Goal: Task Accomplishment & Management: Manage account settings

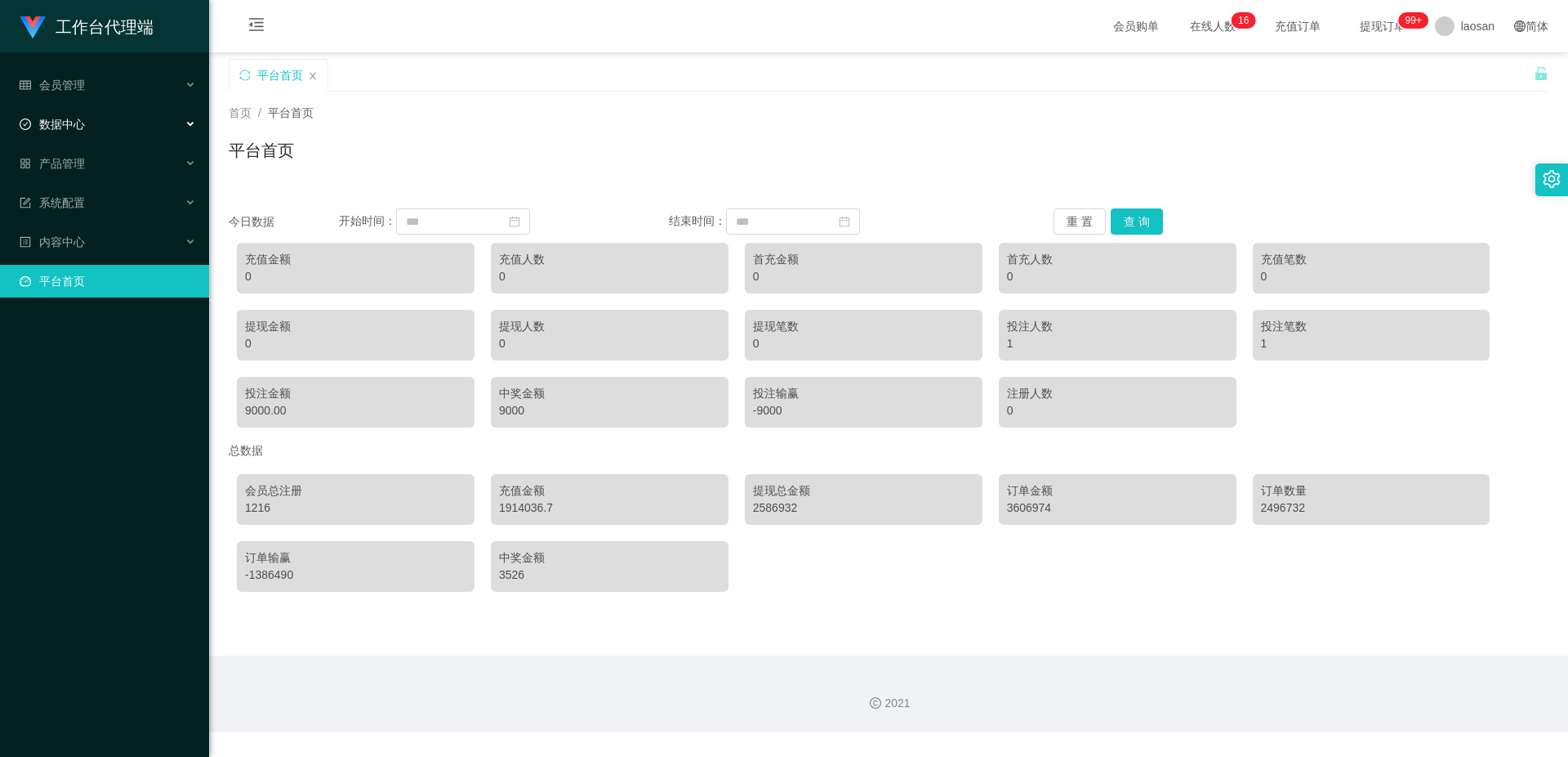
click at [116, 125] on div "数据中心" at bounding box center [104, 124] width 209 height 32
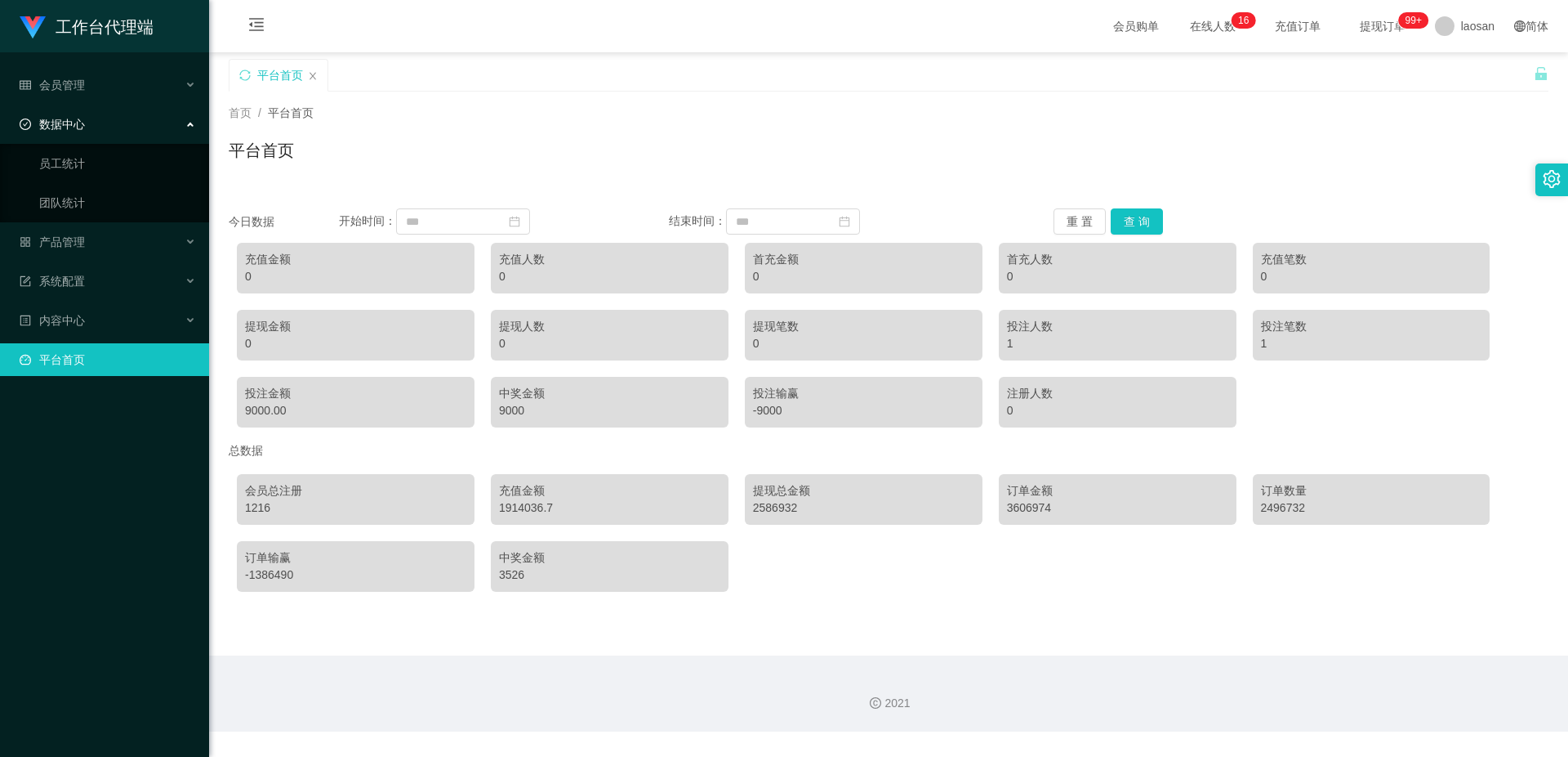
click at [116, 126] on div "数据中心" at bounding box center [104, 124] width 209 height 32
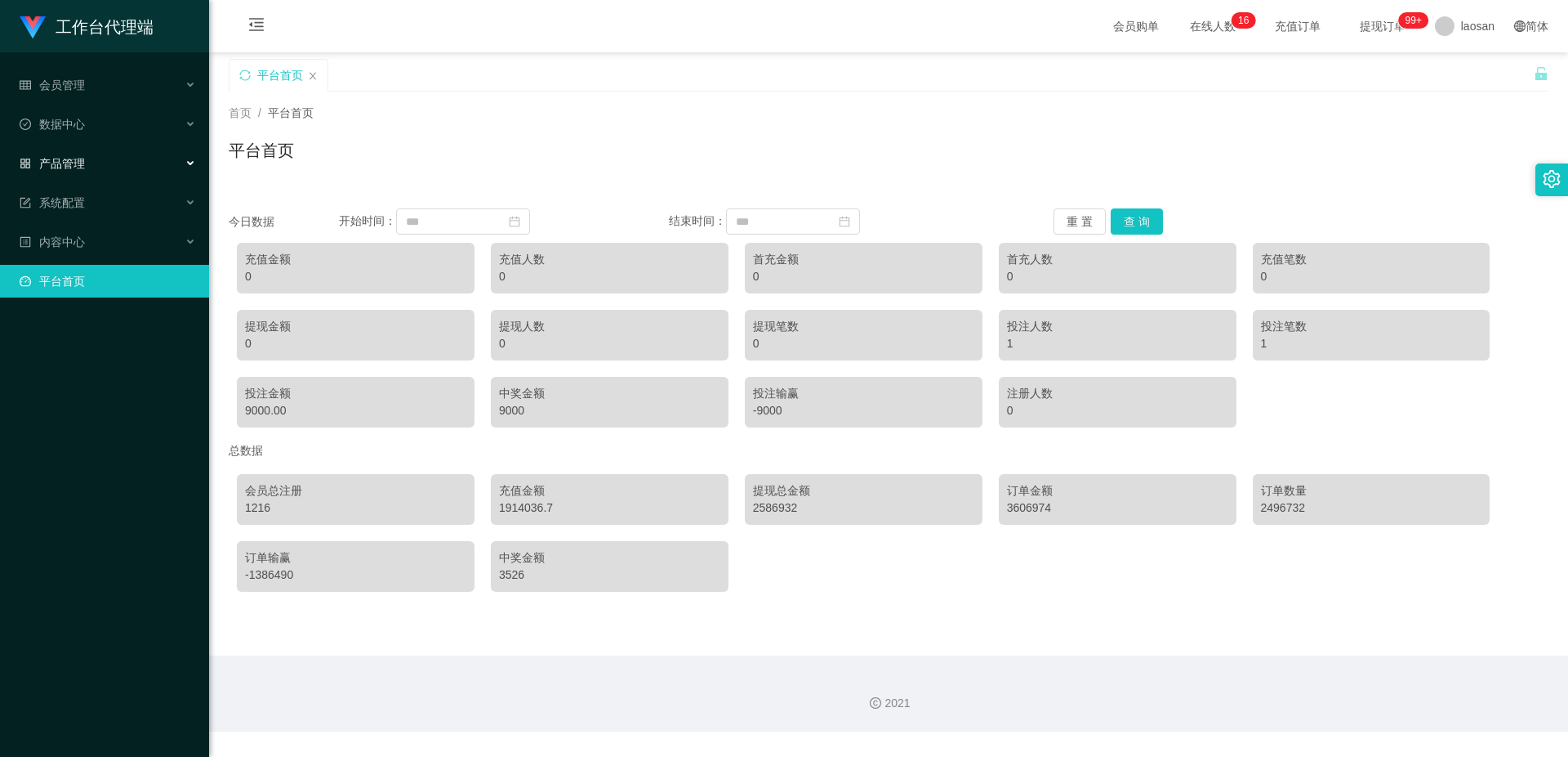
click at [131, 168] on div "产品管理" at bounding box center [104, 163] width 209 height 32
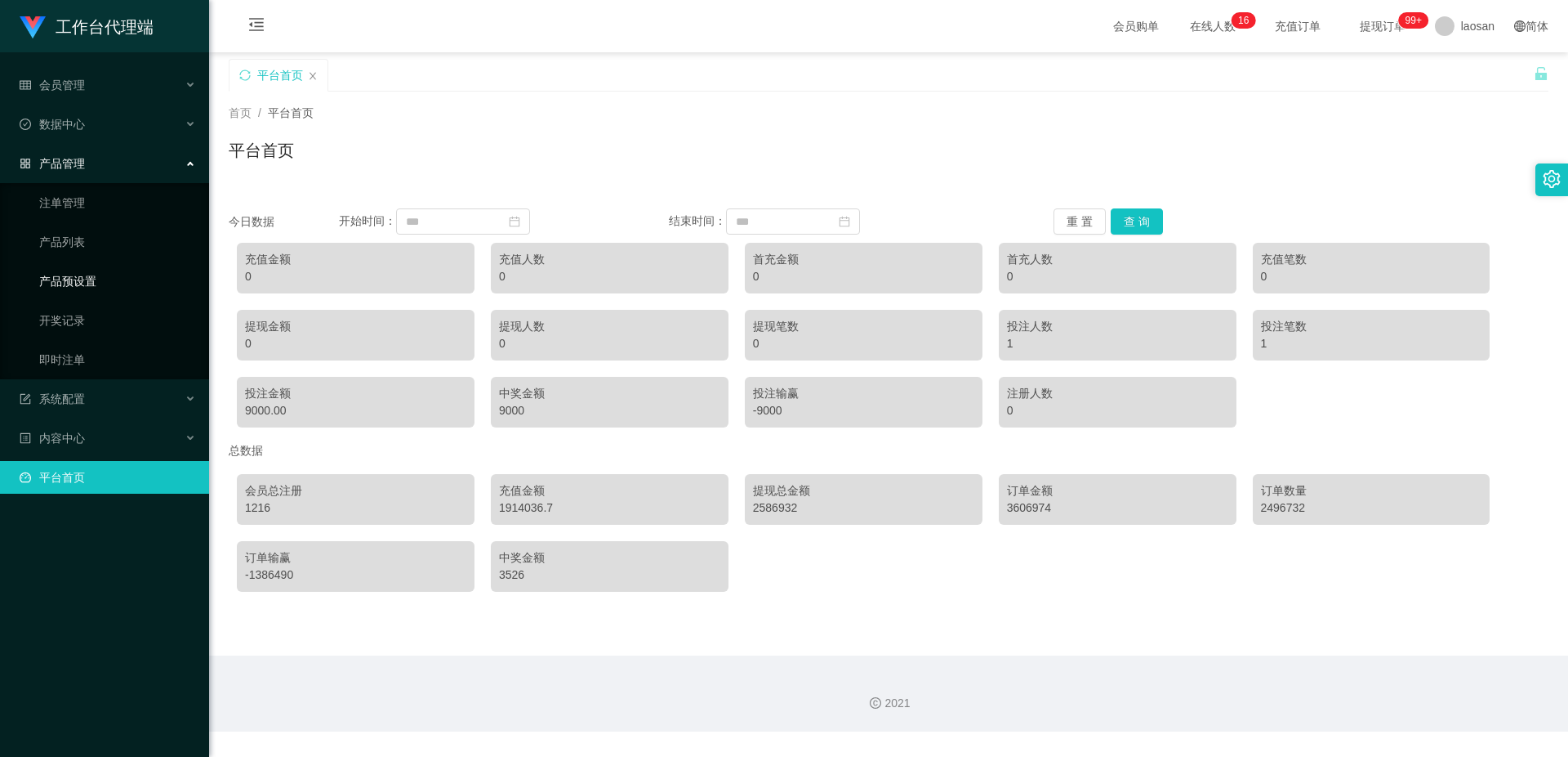
click at [121, 280] on link "产品预设置" at bounding box center [117, 280] width 157 height 32
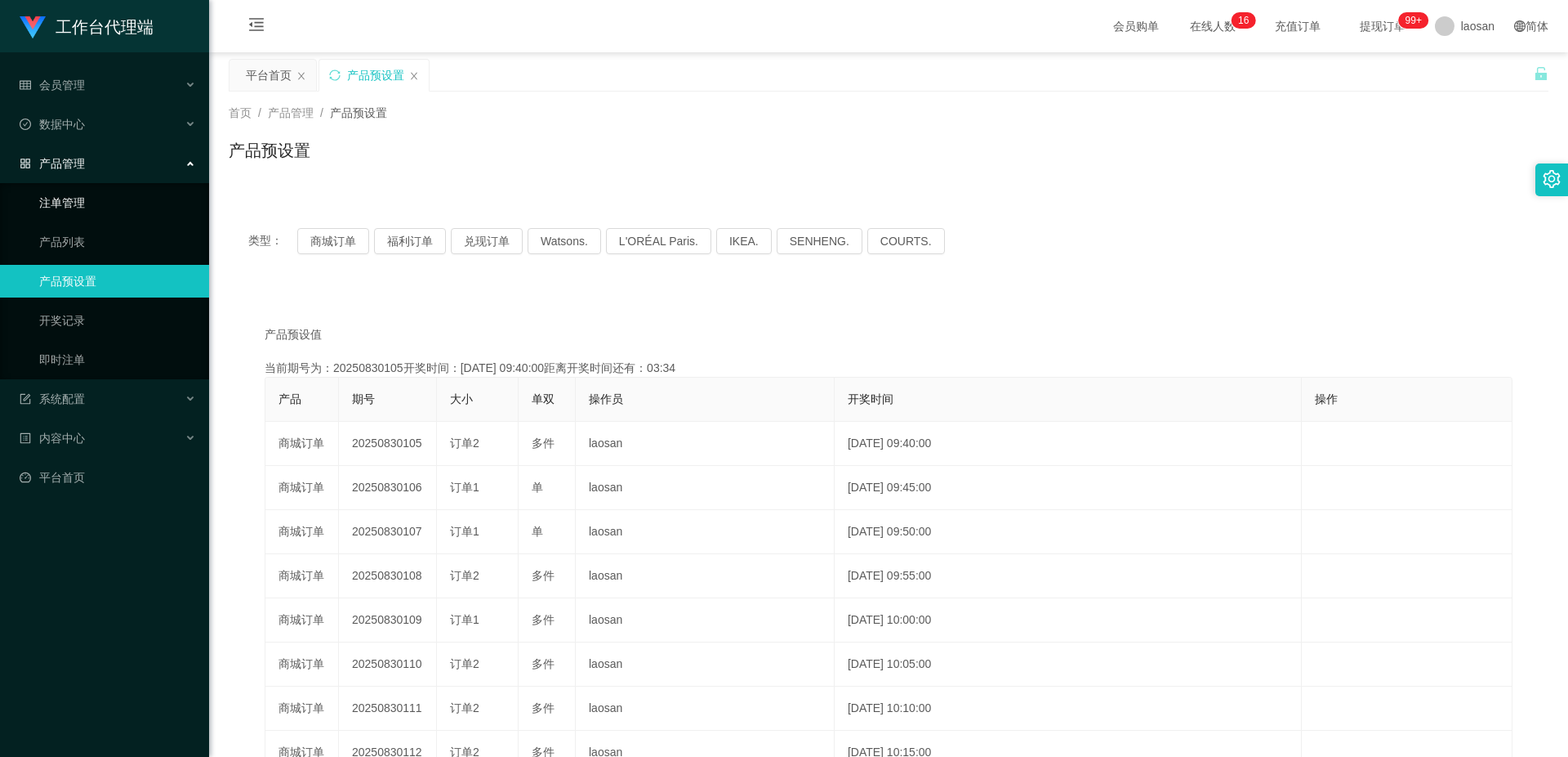
click at [121, 200] on link "注单管理" at bounding box center [117, 202] width 157 height 32
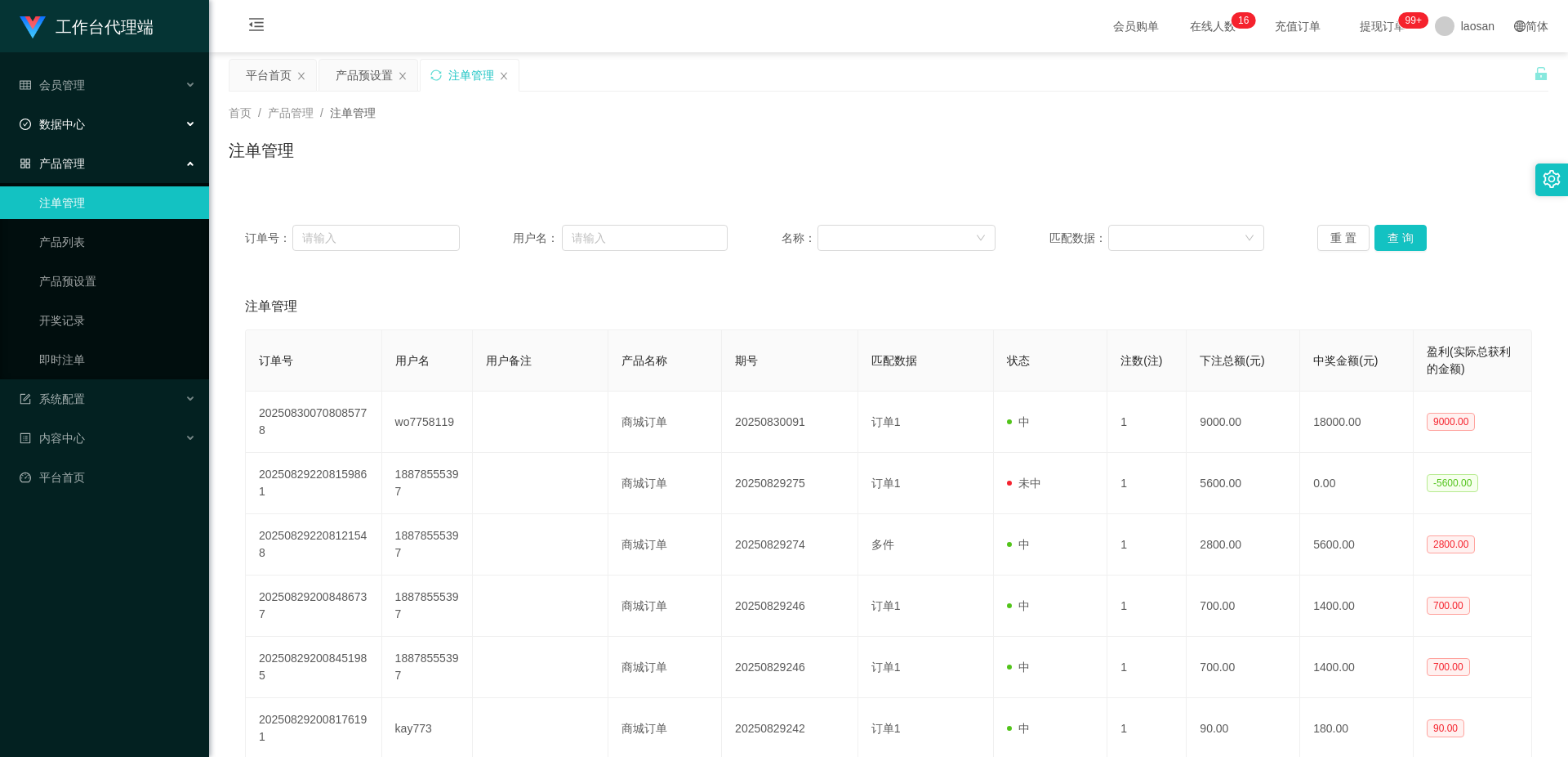
click at [166, 120] on div "数据中心" at bounding box center [104, 124] width 209 height 32
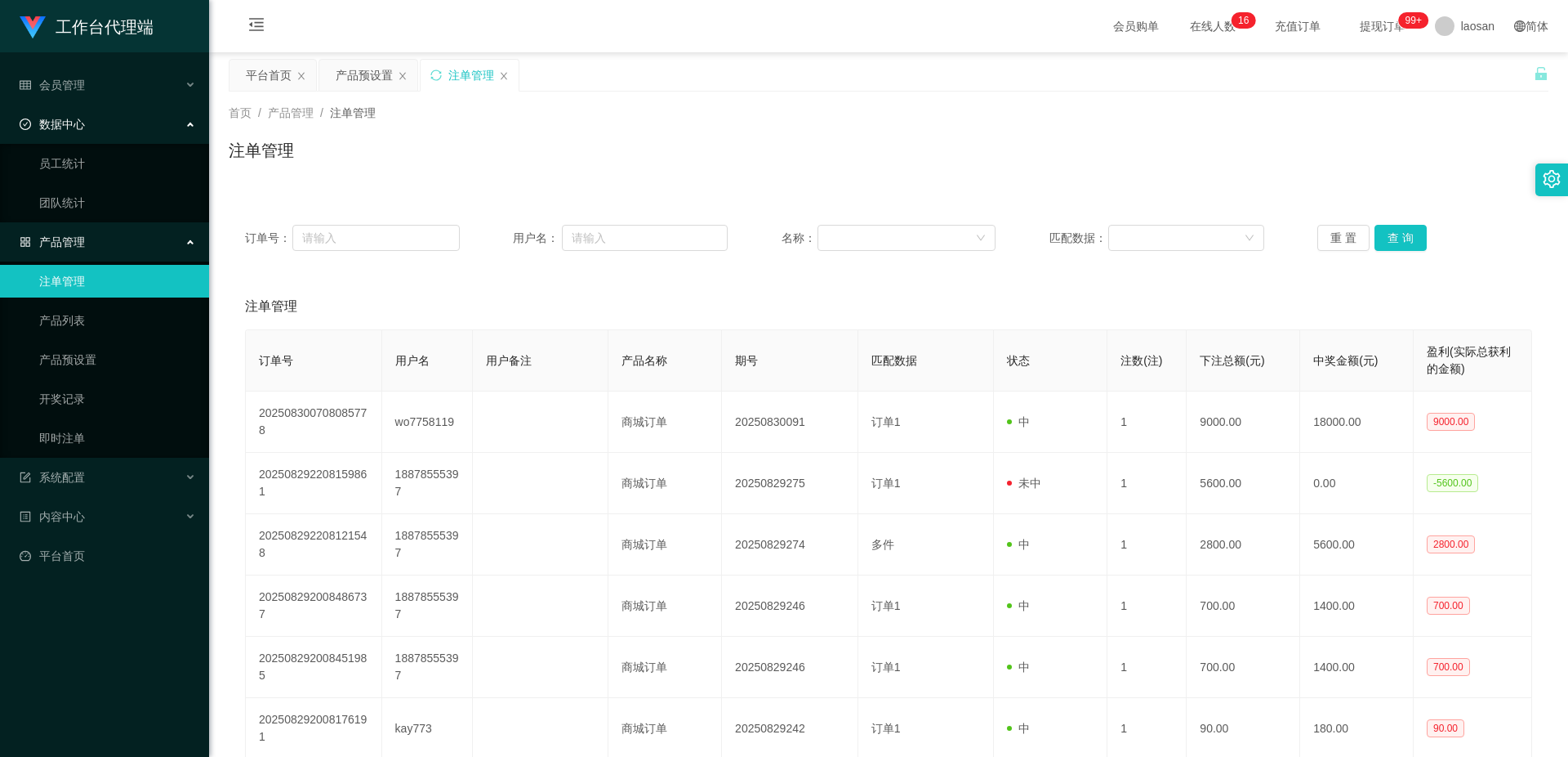
click at [166, 120] on div "数据中心" at bounding box center [104, 124] width 209 height 32
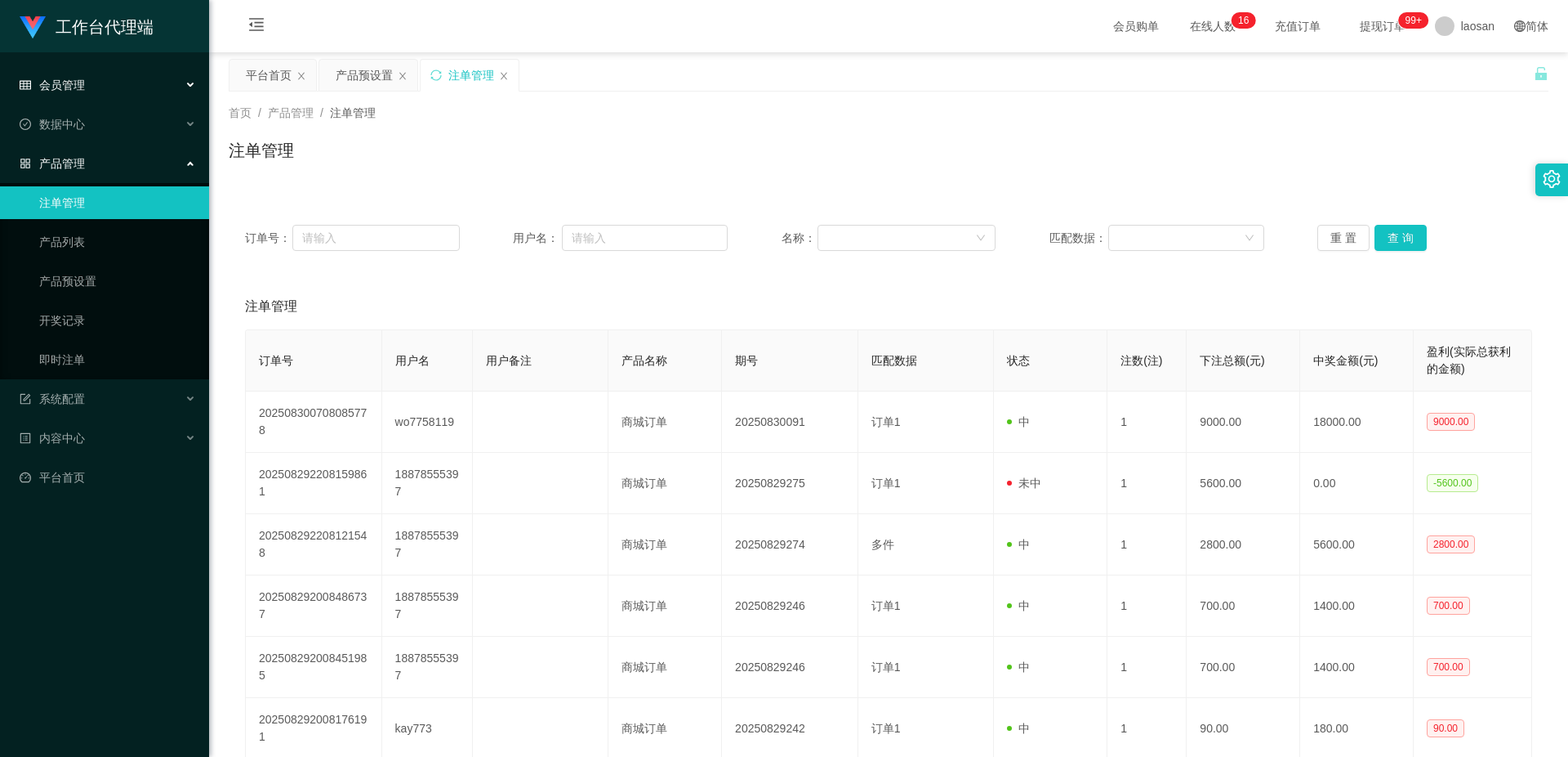
click at [179, 90] on div "会员管理" at bounding box center [104, 85] width 209 height 32
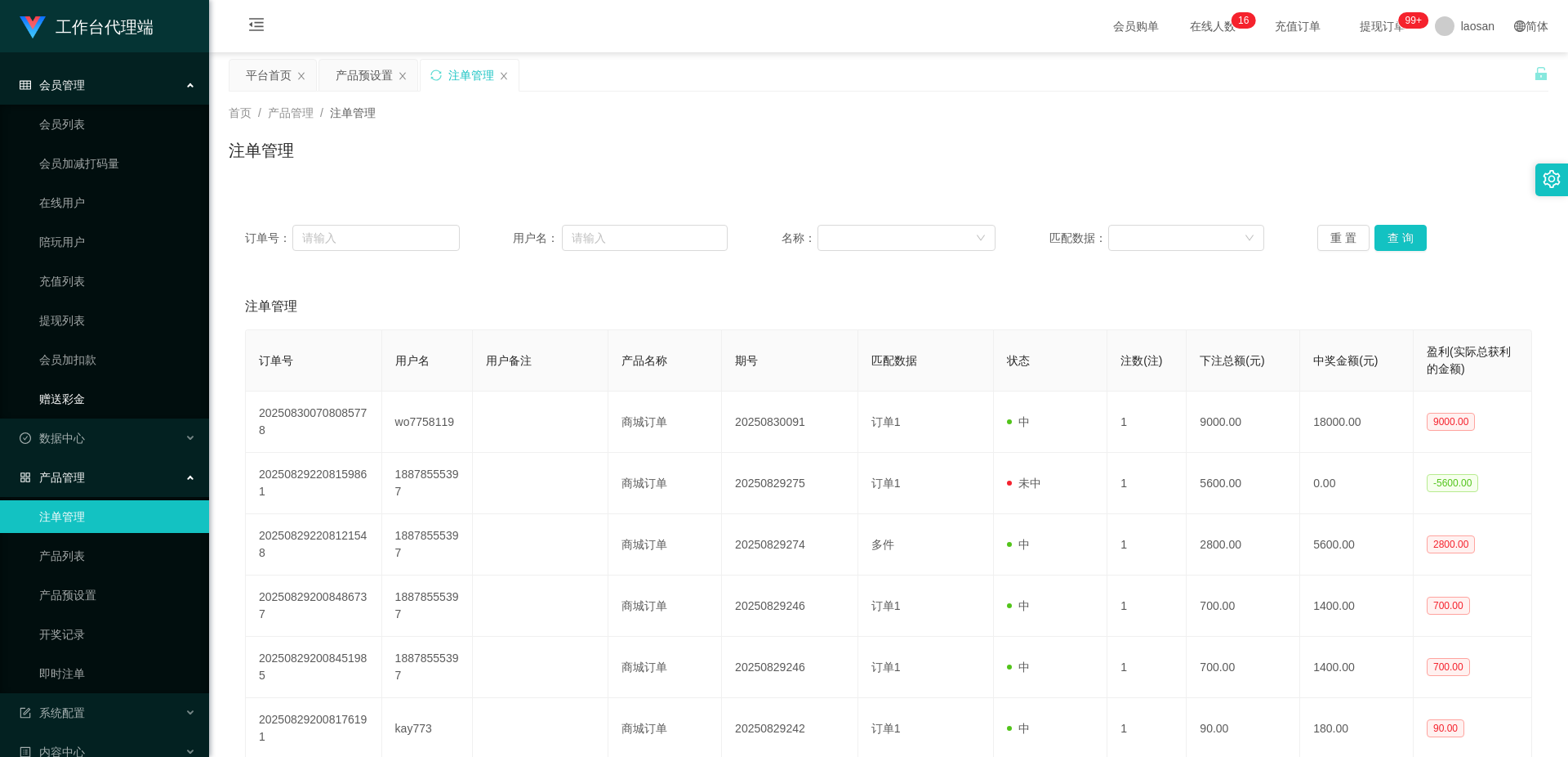
click at [104, 391] on link "赠送彩金" at bounding box center [117, 399] width 157 height 32
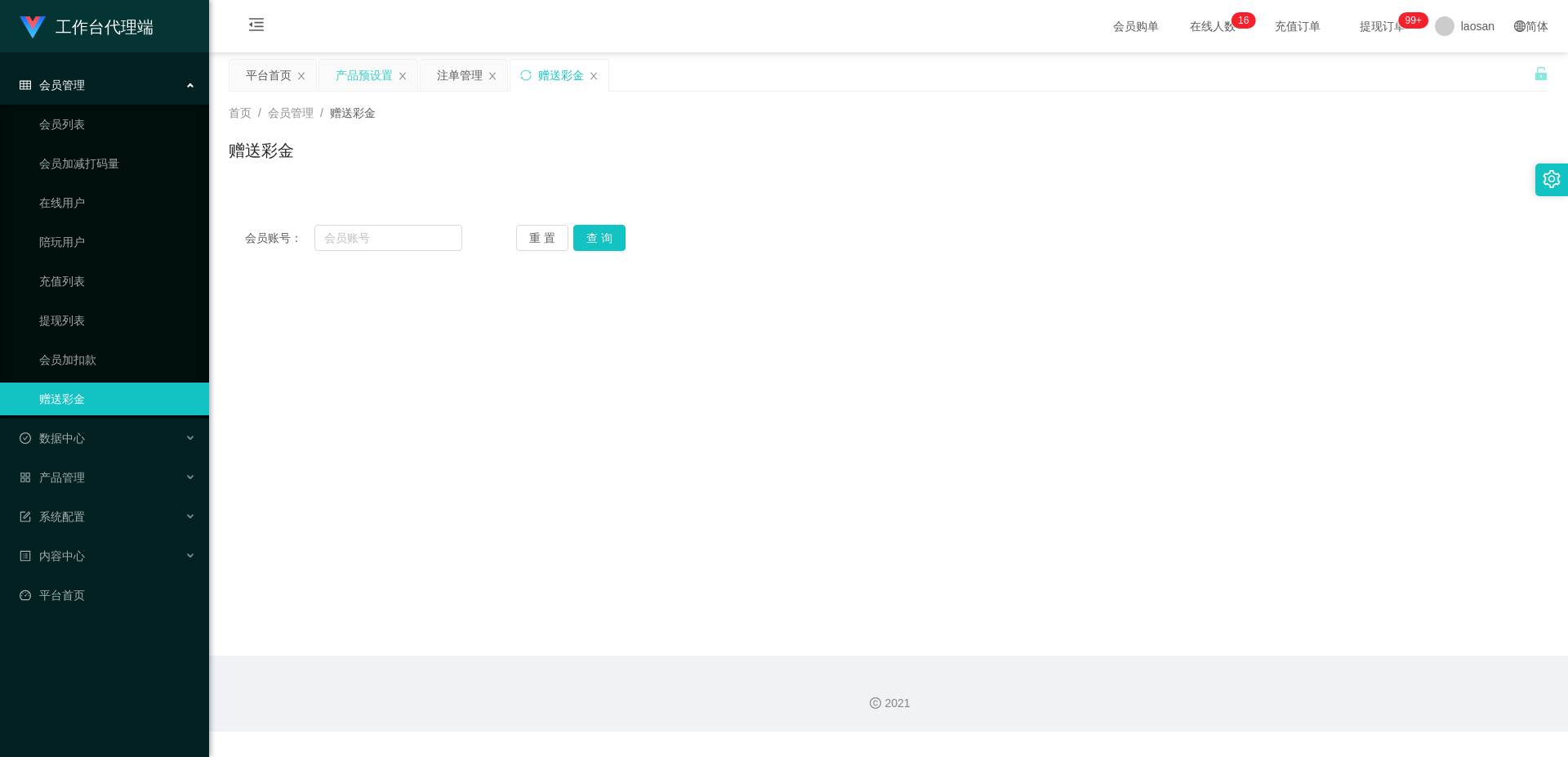
click at [357, 74] on div "产品预设置" at bounding box center [364, 75] width 57 height 31
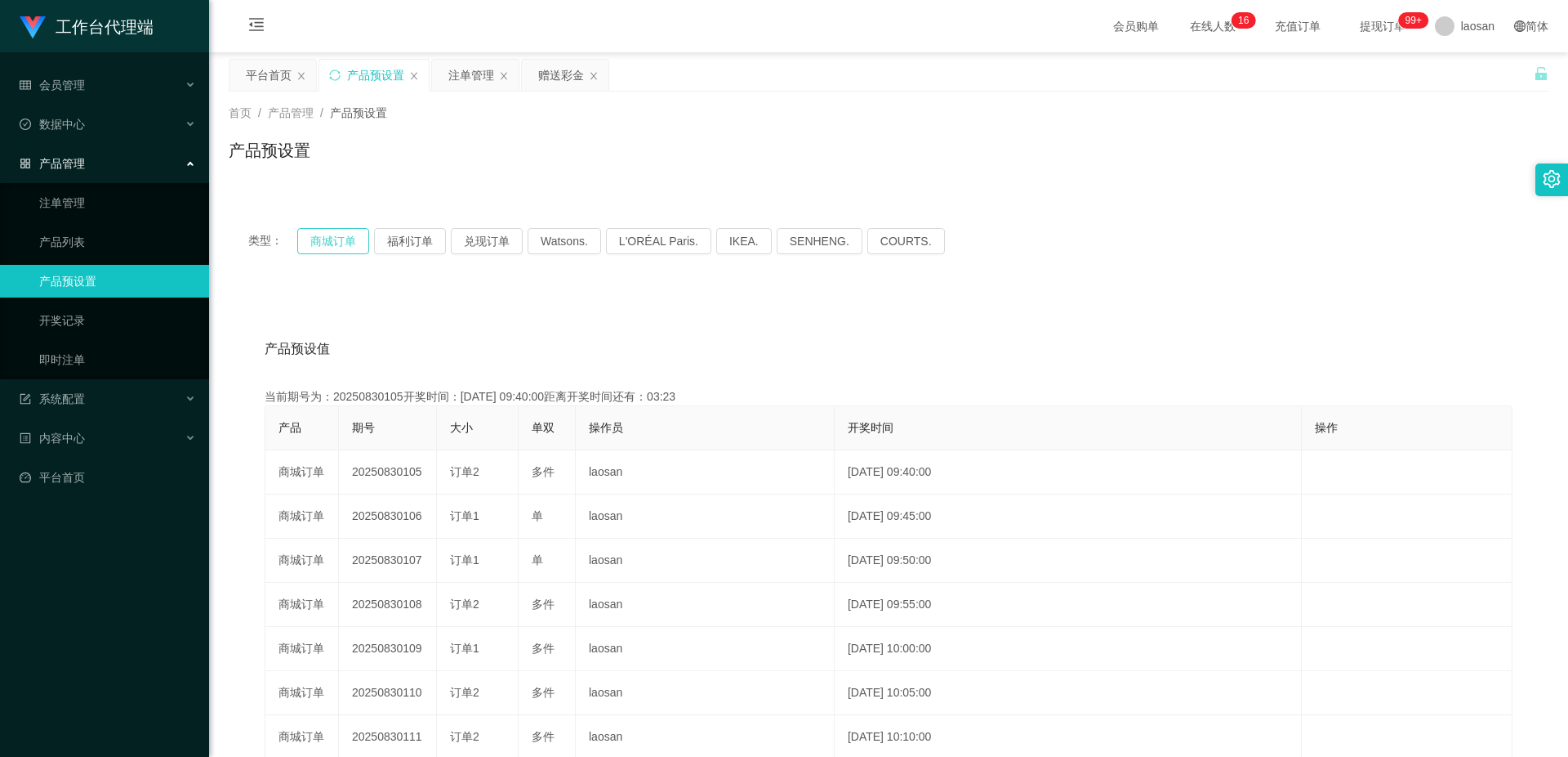
click at [335, 239] on button "商城订单" at bounding box center [333, 240] width 72 height 26
click at [1054, 325] on div "产品预设值 添加期号 当前期号为：20250830105开奖时间：[DATE] 09:40:00距离开奖时间还有： 产品 期号 大小 单双 操作员 开奖时间 …" at bounding box center [888, 627] width 1320 height 674
click at [340, 240] on button "商城订单" at bounding box center [333, 240] width 72 height 26
click at [570, 281] on div "类型： 商城订单 福利订单 兑现订单 Watsons. L'ORÉAL Paris. IKEA. [GEOGRAPHIC_DATA]. COURTS. 产品预…" at bounding box center [888, 586] width 1320 height 755
click at [475, 246] on button "兑现订单" at bounding box center [486, 240] width 72 height 26
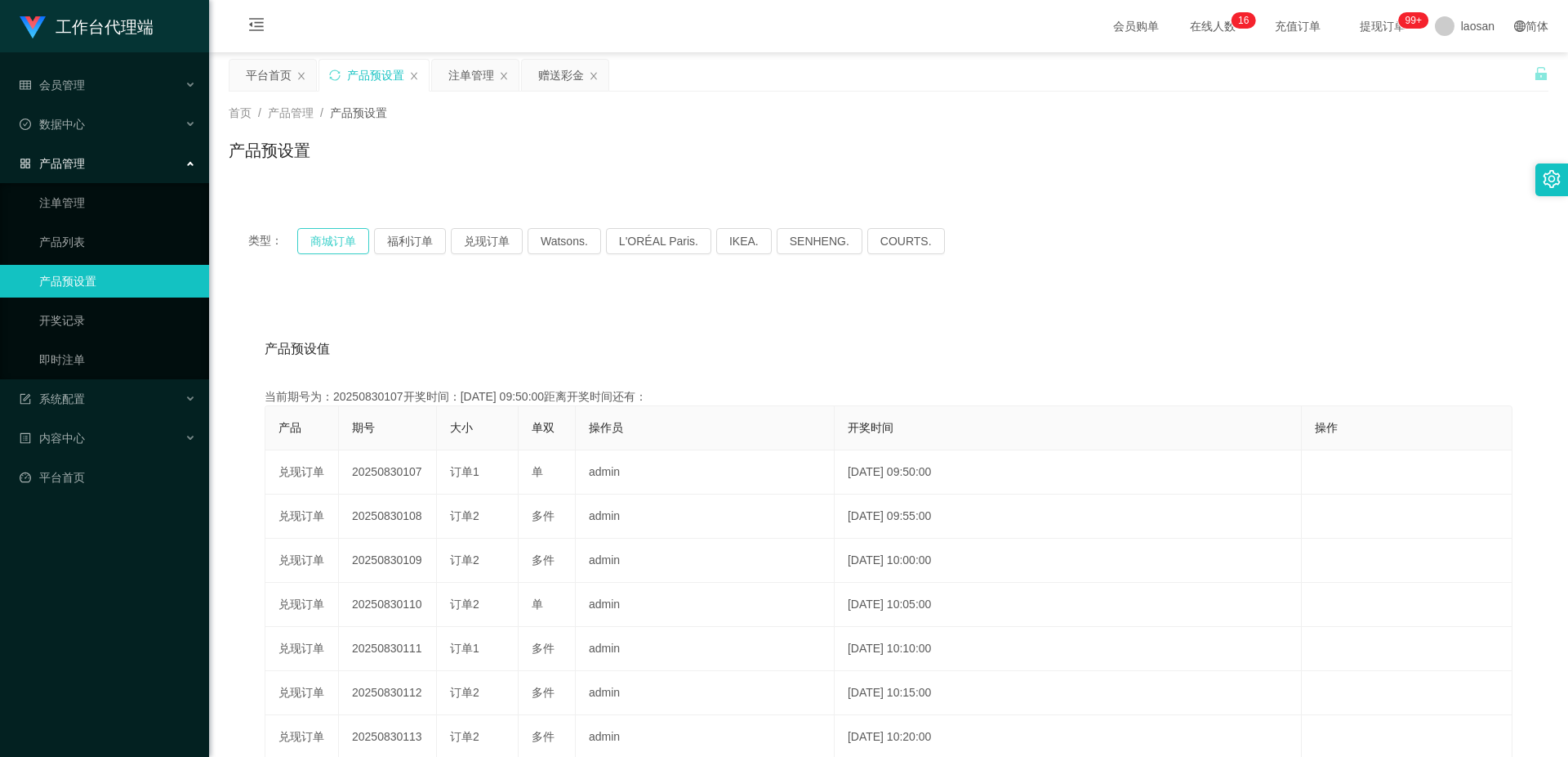
click at [329, 234] on button "商城订单" at bounding box center [333, 240] width 72 height 26
drag, startPoint x: 481, startPoint y: 72, endPoint x: 495, endPoint y: 82, distance: 17.2
click at [480, 72] on div "注单管理" at bounding box center [471, 75] width 46 height 31
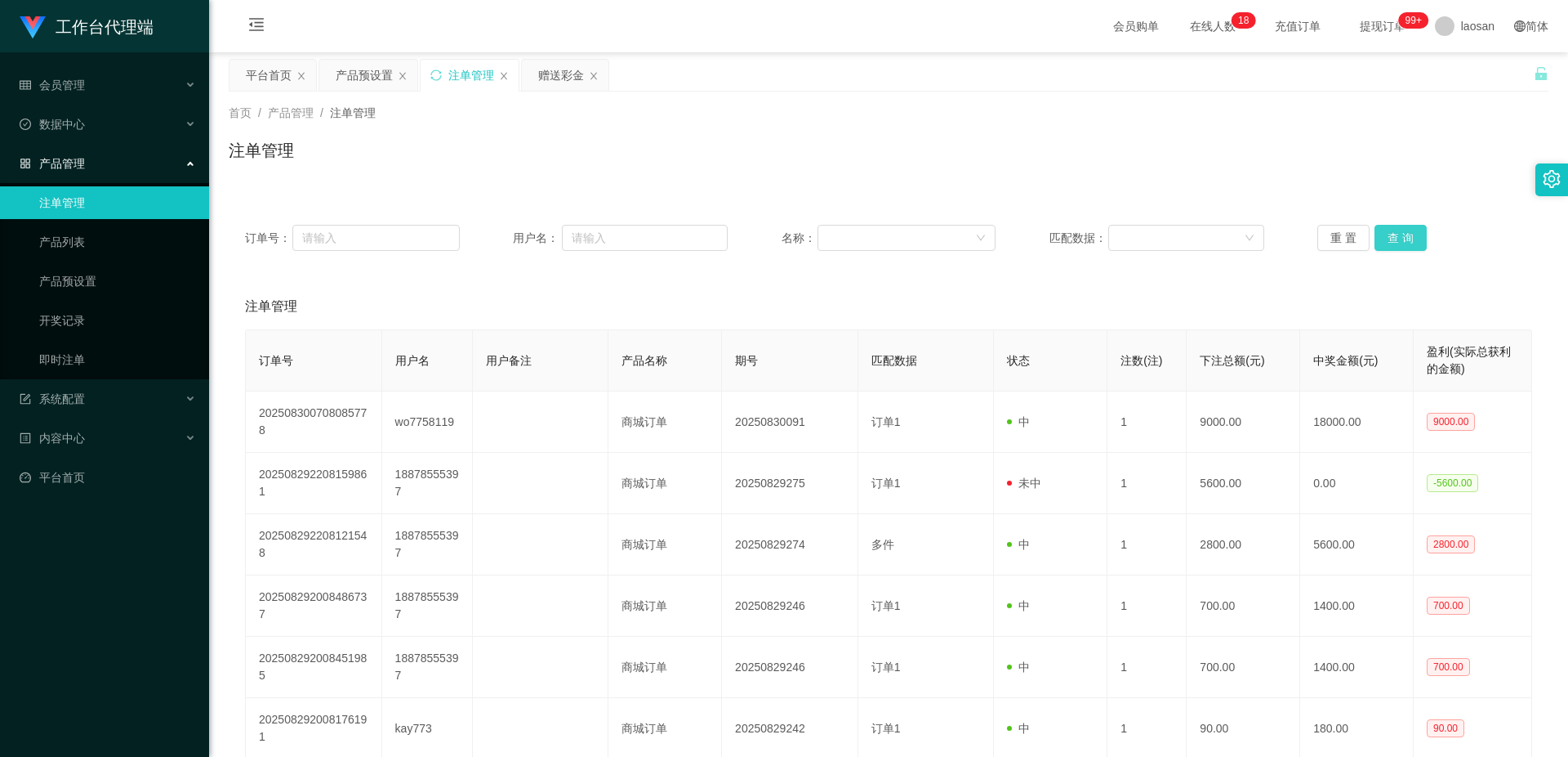
click at [1410, 228] on button "查 询" at bounding box center [1401, 237] width 52 height 26
click at [1400, 235] on button "查 询" at bounding box center [1401, 237] width 52 height 26
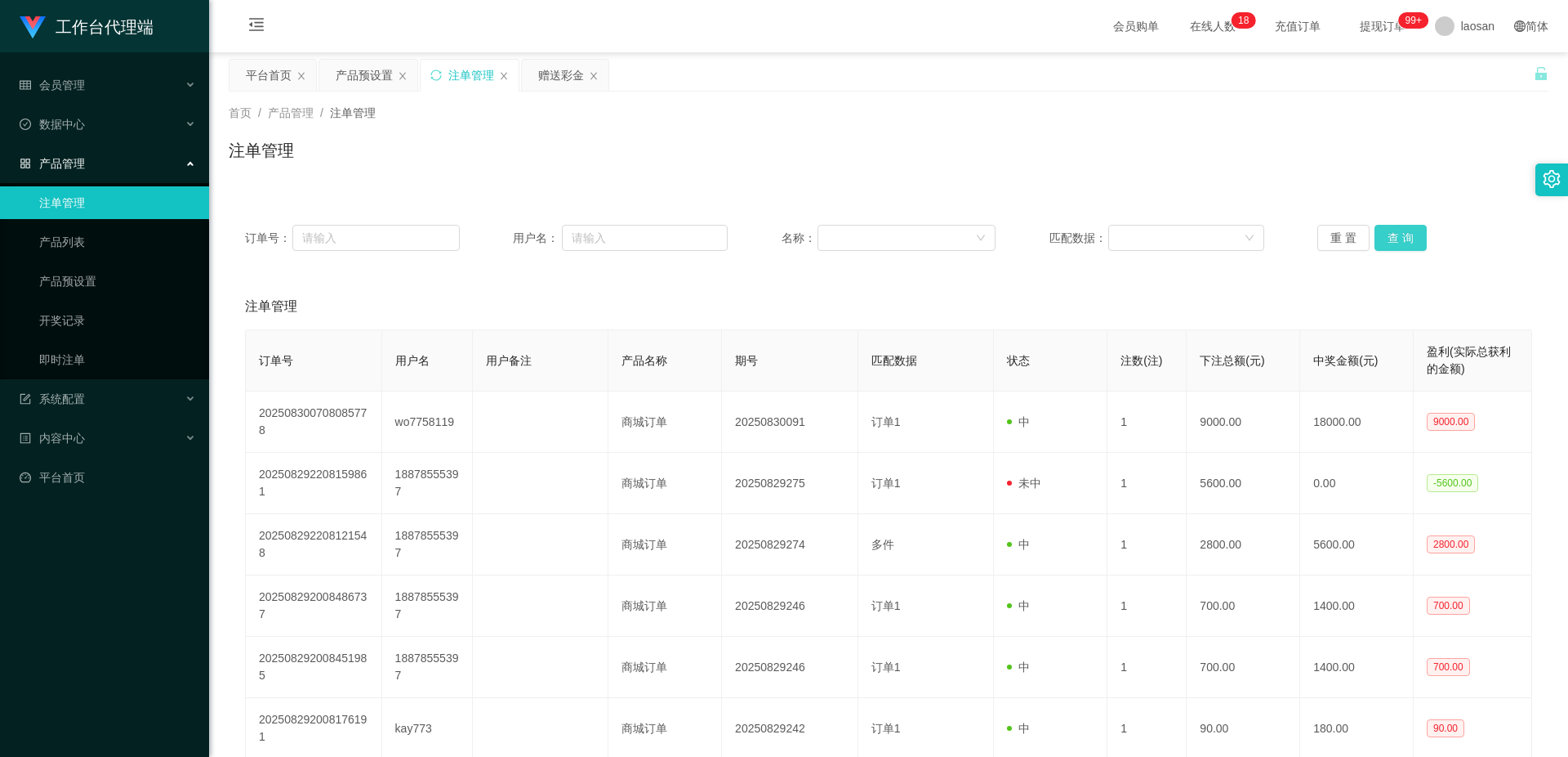
click at [1400, 235] on button "查 询" at bounding box center [1401, 237] width 52 height 26
click at [1400, 235] on button "查 询" at bounding box center [1409, 237] width 70 height 26
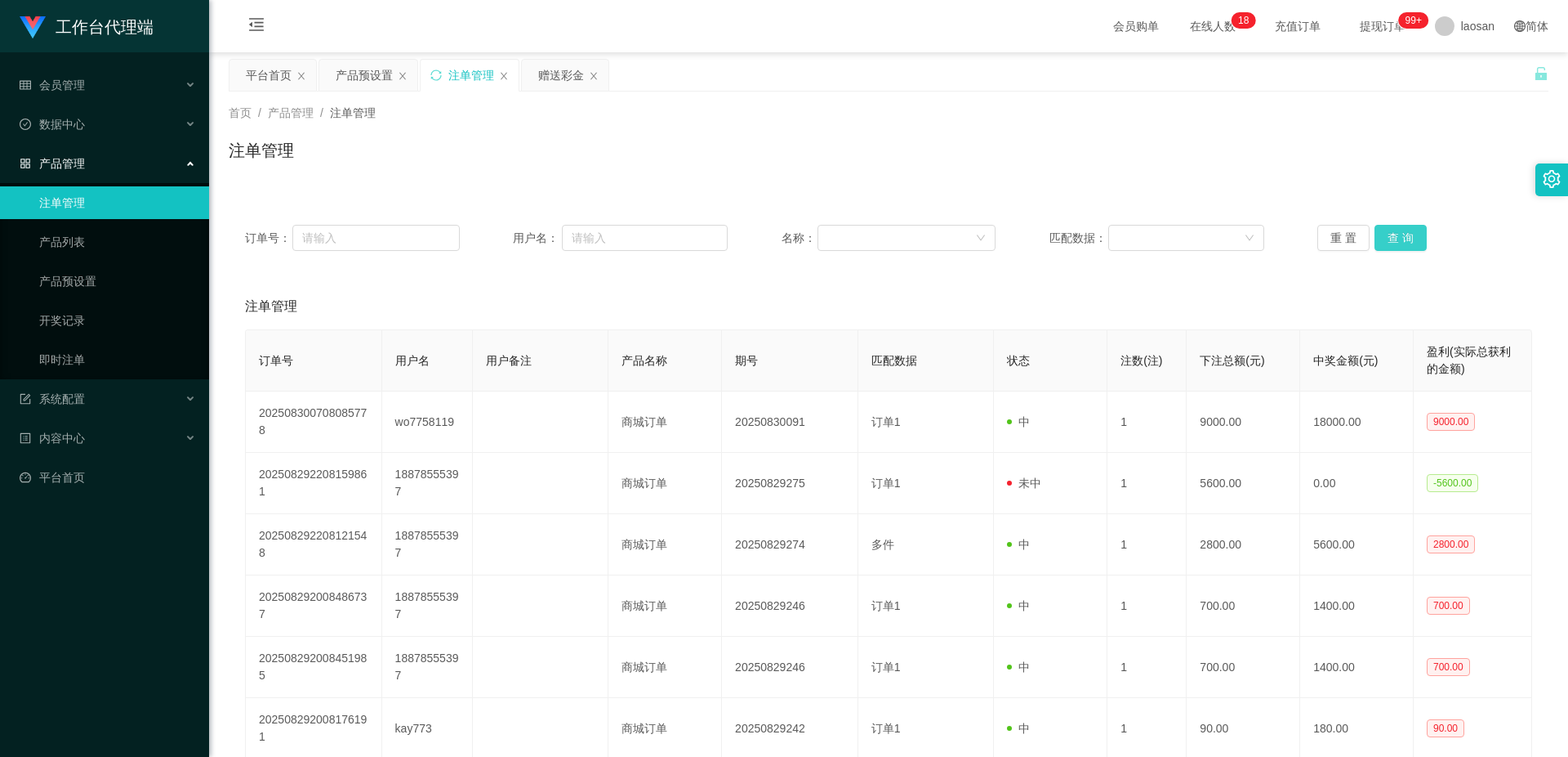
click at [1400, 235] on button "查 询" at bounding box center [1401, 237] width 52 height 26
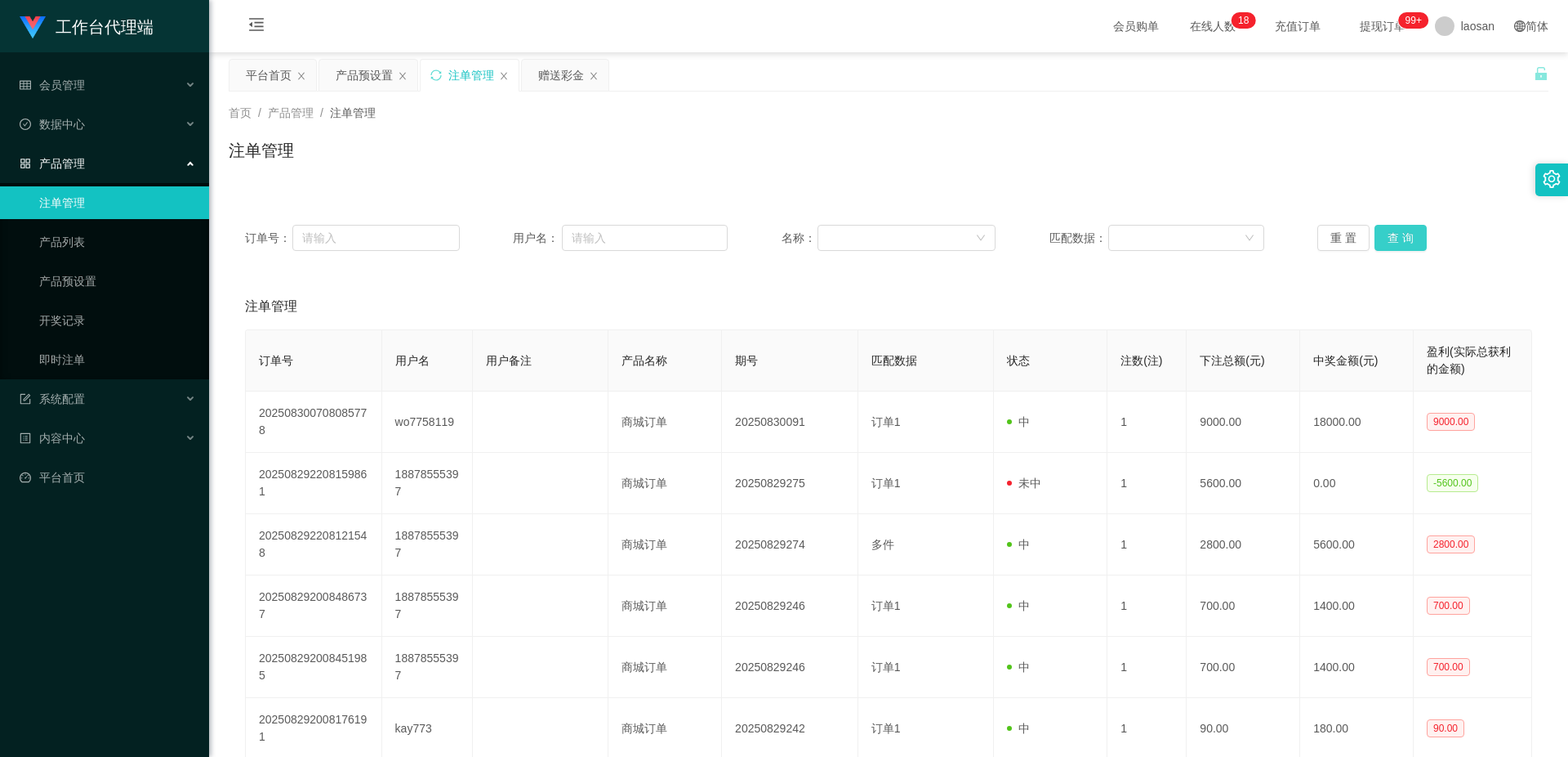
click at [1400, 235] on button "查 询" at bounding box center [1401, 237] width 52 height 26
click at [1400, 235] on button "查 询" at bounding box center [1409, 237] width 70 height 26
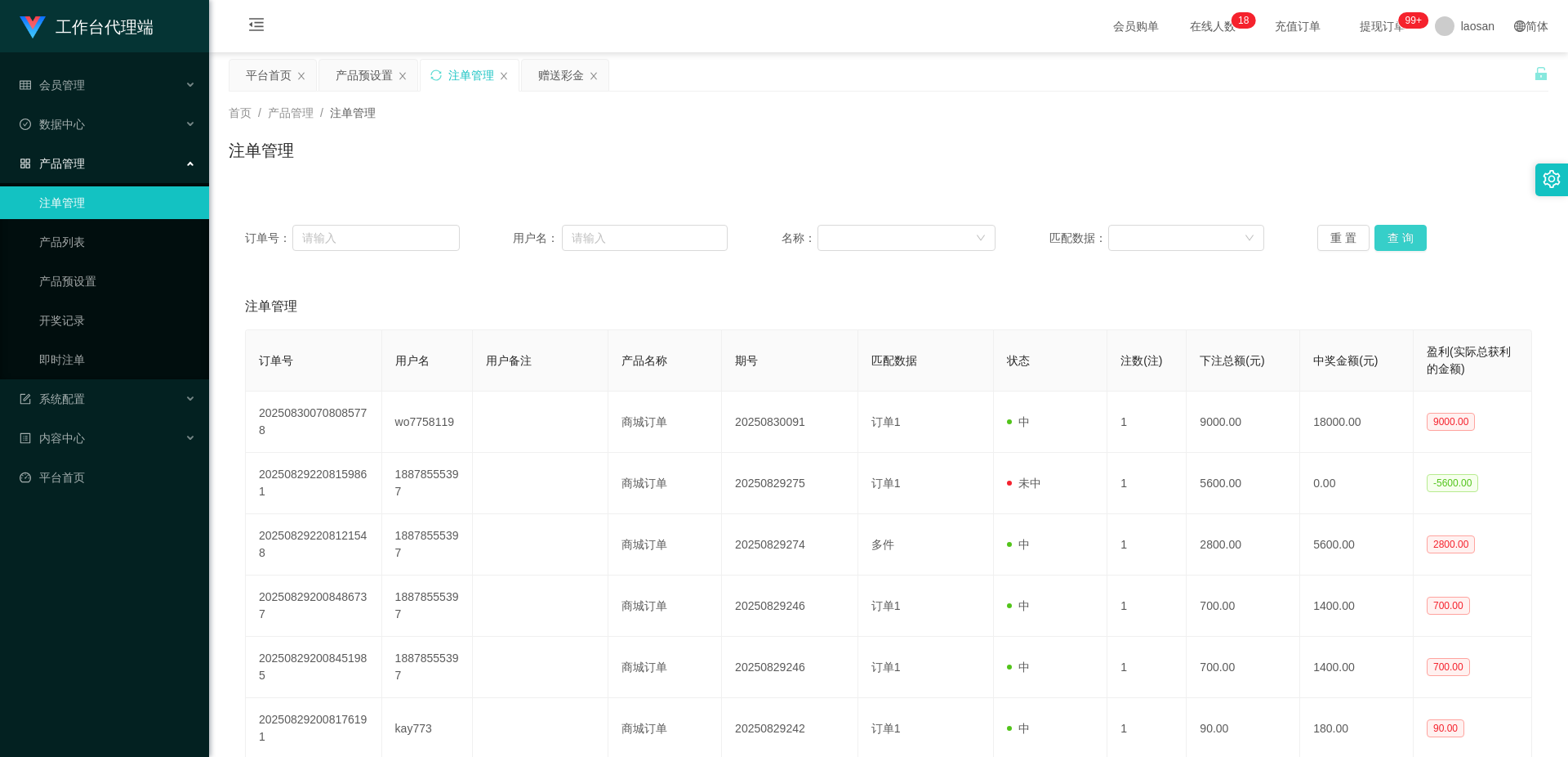
click at [1400, 235] on button "查 询" at bounding box center [1401, 237] width 52 height 26
click at [1400, 235] on button "查 询" at bounding box center [1409, 237] width 70 height 26
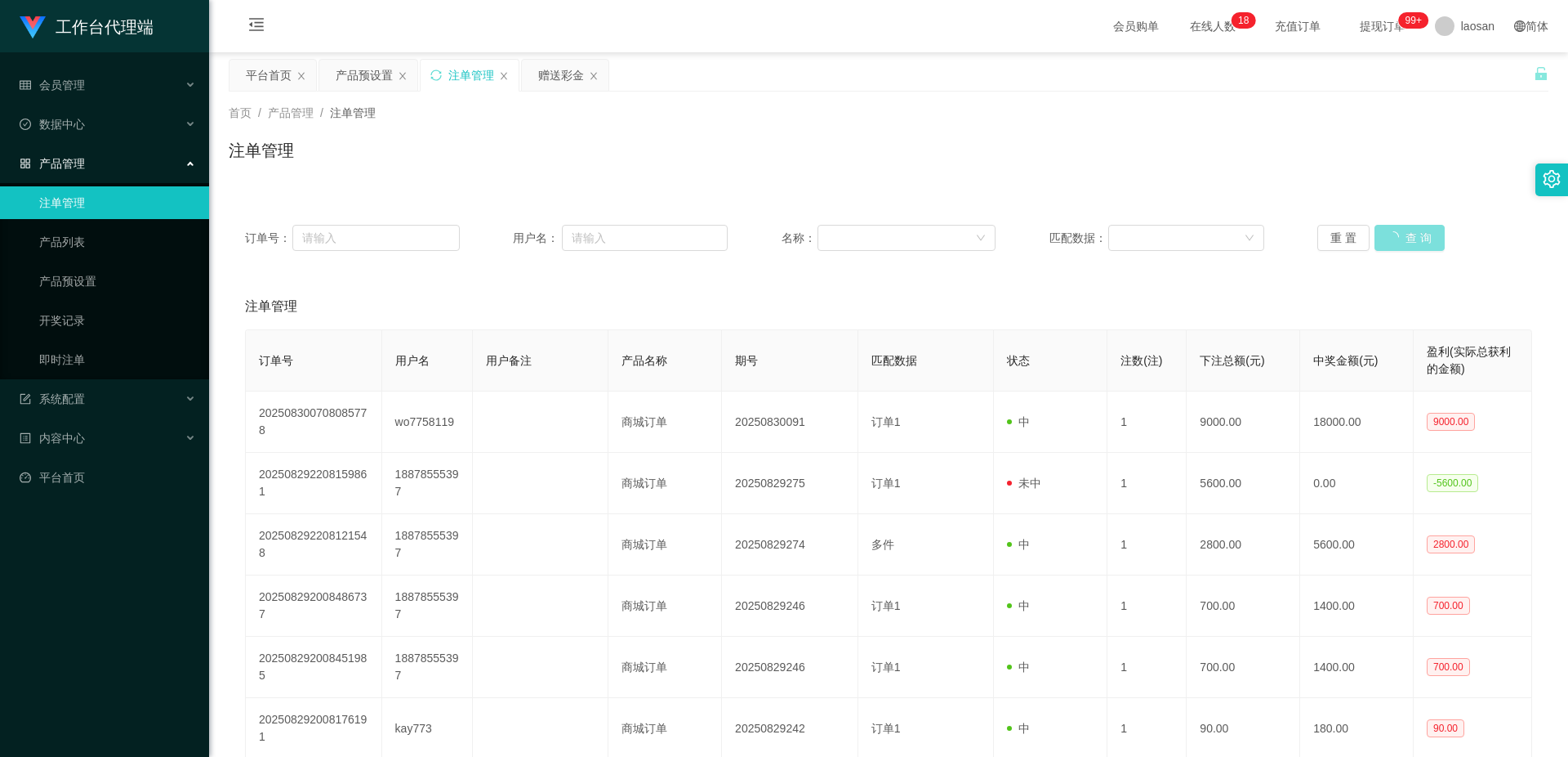
click at [1400, 235] on button "查 询" at bounding box center [1409, 237] width 70 height 26
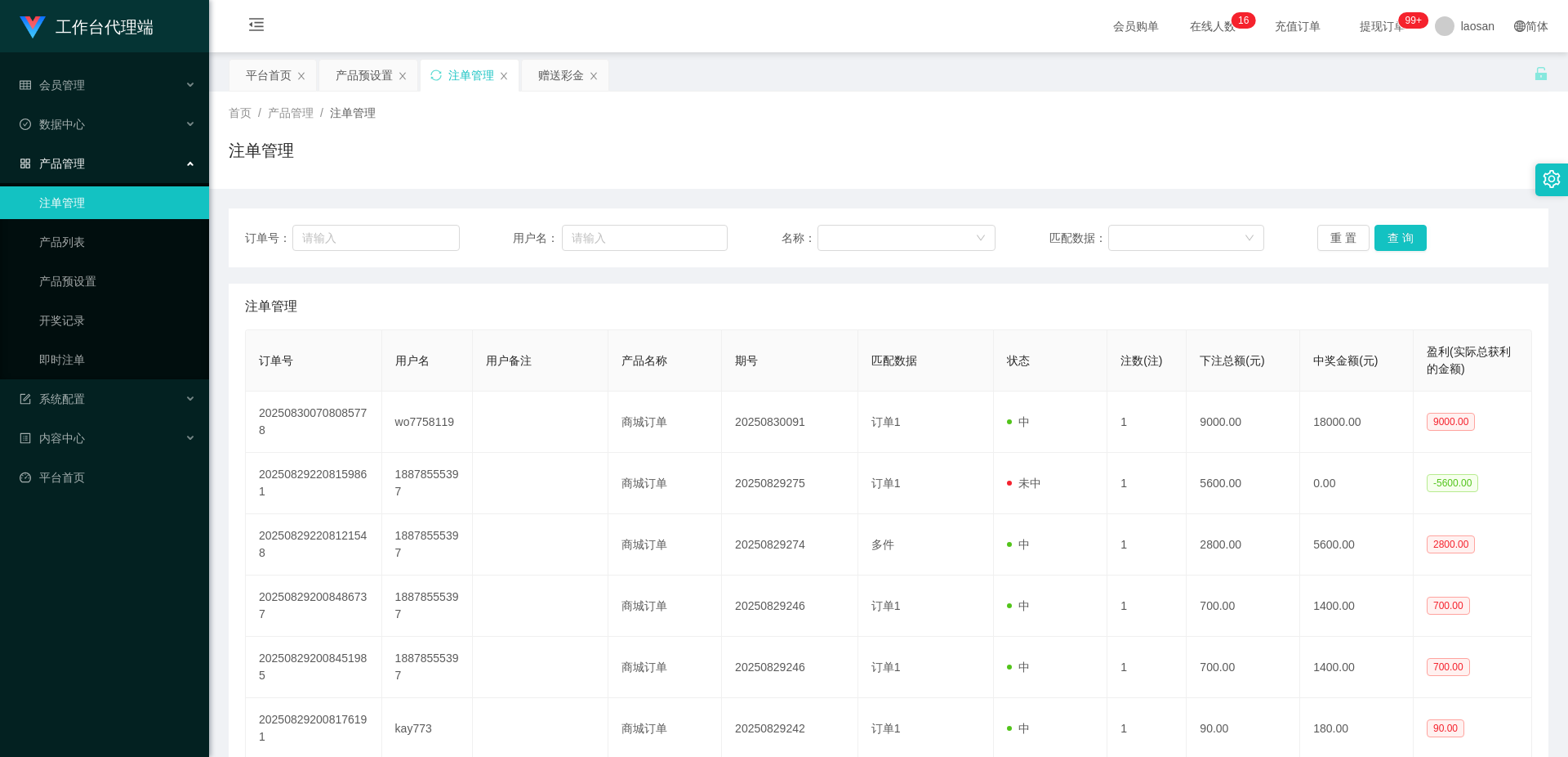
click at [1397, 236] on button "查 询" at bounding box center [1401, 237] width 52 height 26
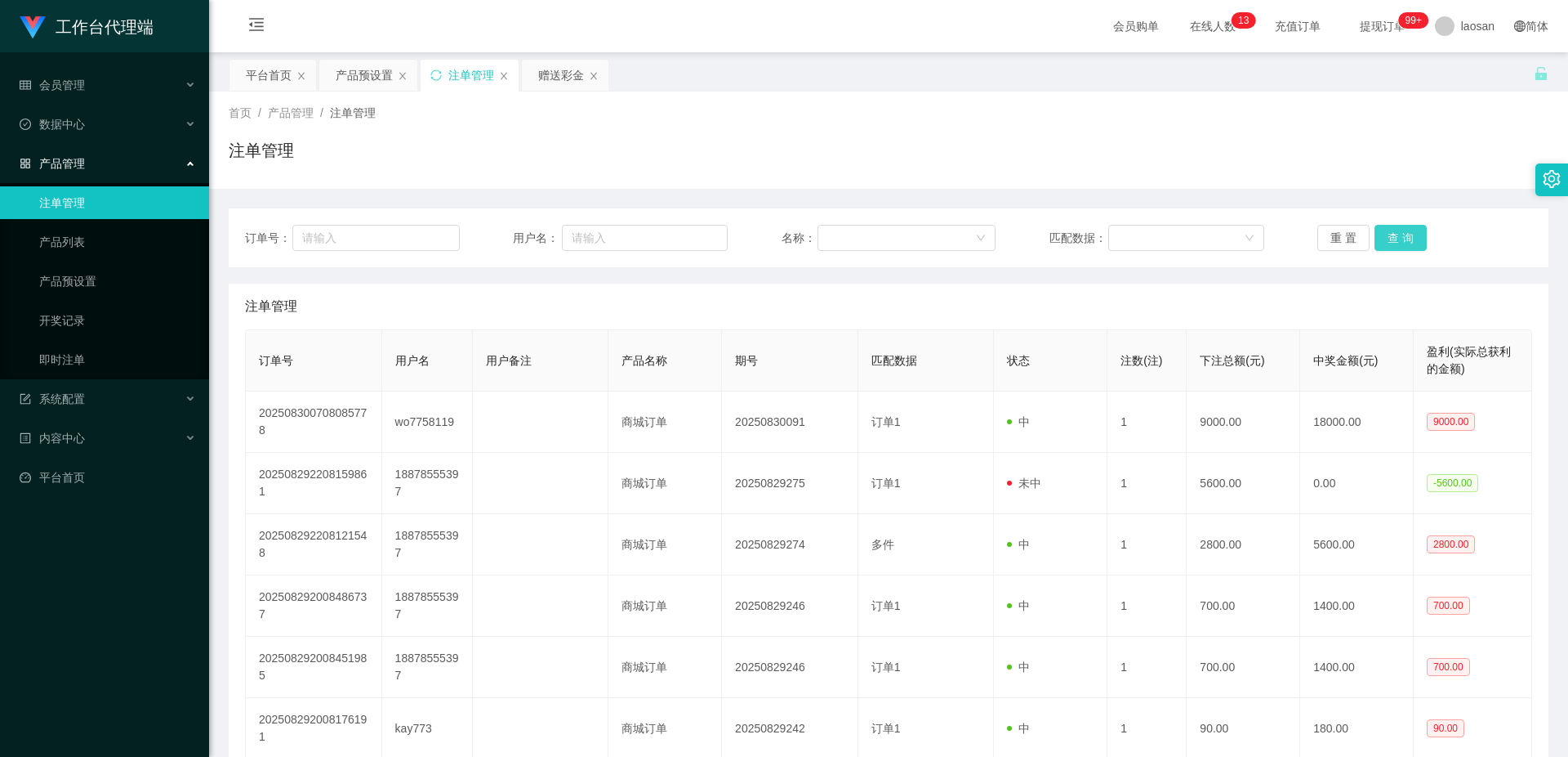
click at [1384, 240] on button "查 询" at bounding box center [1401, 237] width 52 height 26
click at [1397, 235] on button "查 询" at bounding box center [1401, 237] width 52 height 26
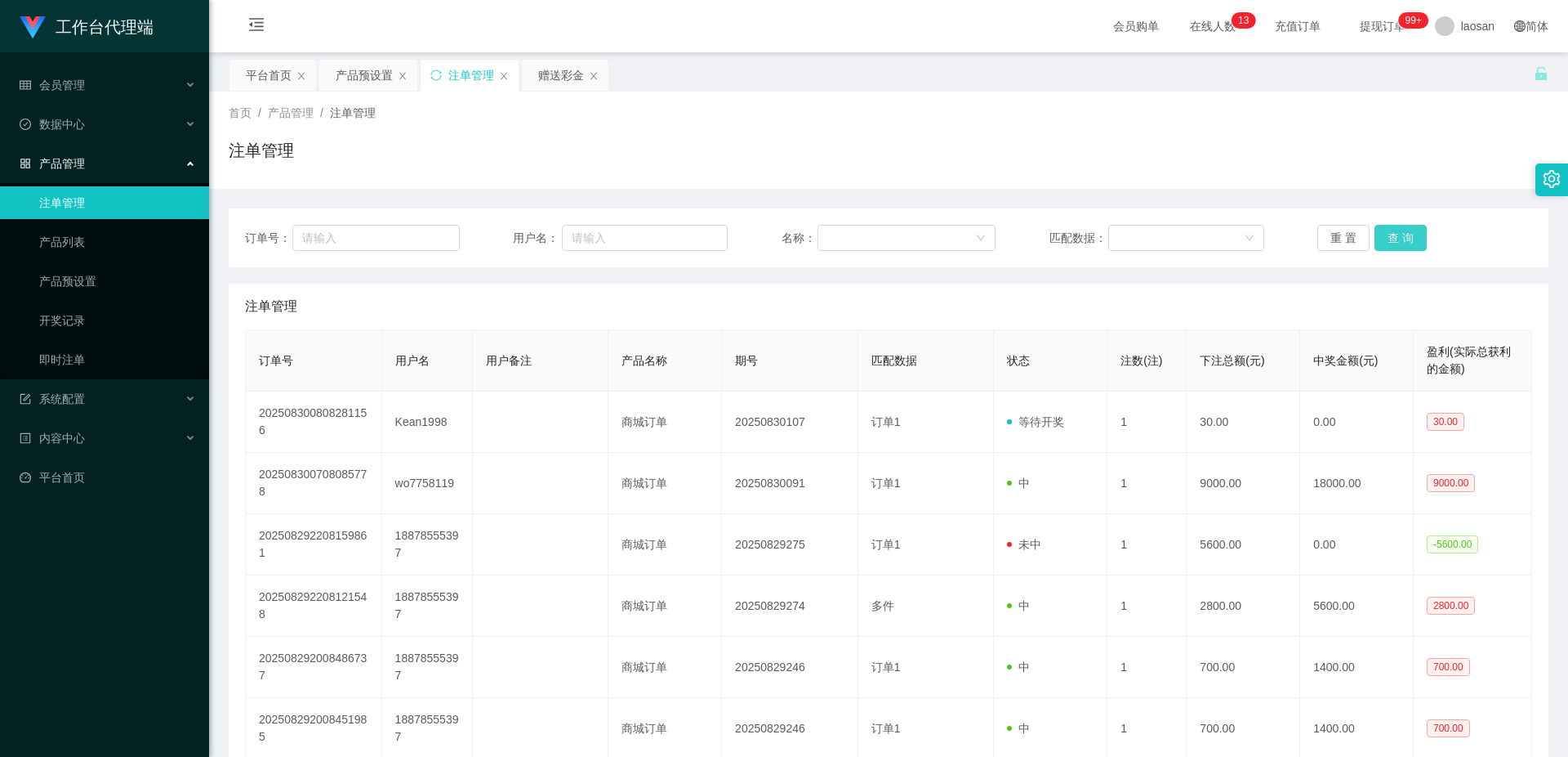
click at [1397, 235] on button "查 询" at bounding box center [1401, 237] width 52 height 26
click at [1397, 235] on button "查 询" at bounding box center [1409, 237] width 70 height 26
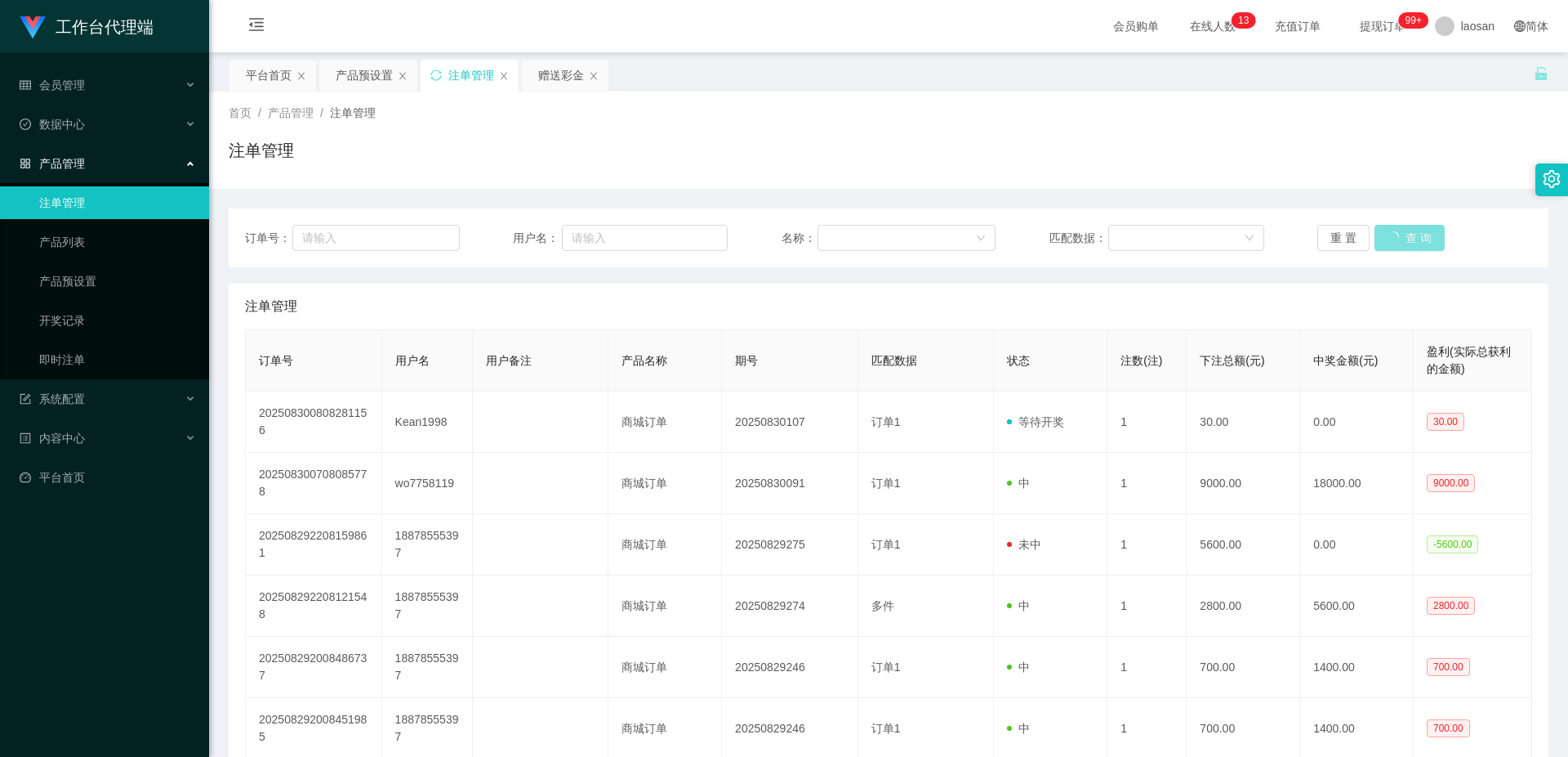
click at [1397, 235] on button "查 询" at bounding box center [1409, 237] width 70 height 26
click at [1397, 235] on button "查 询" at bounding box center [1401, 237] width 52 height 26
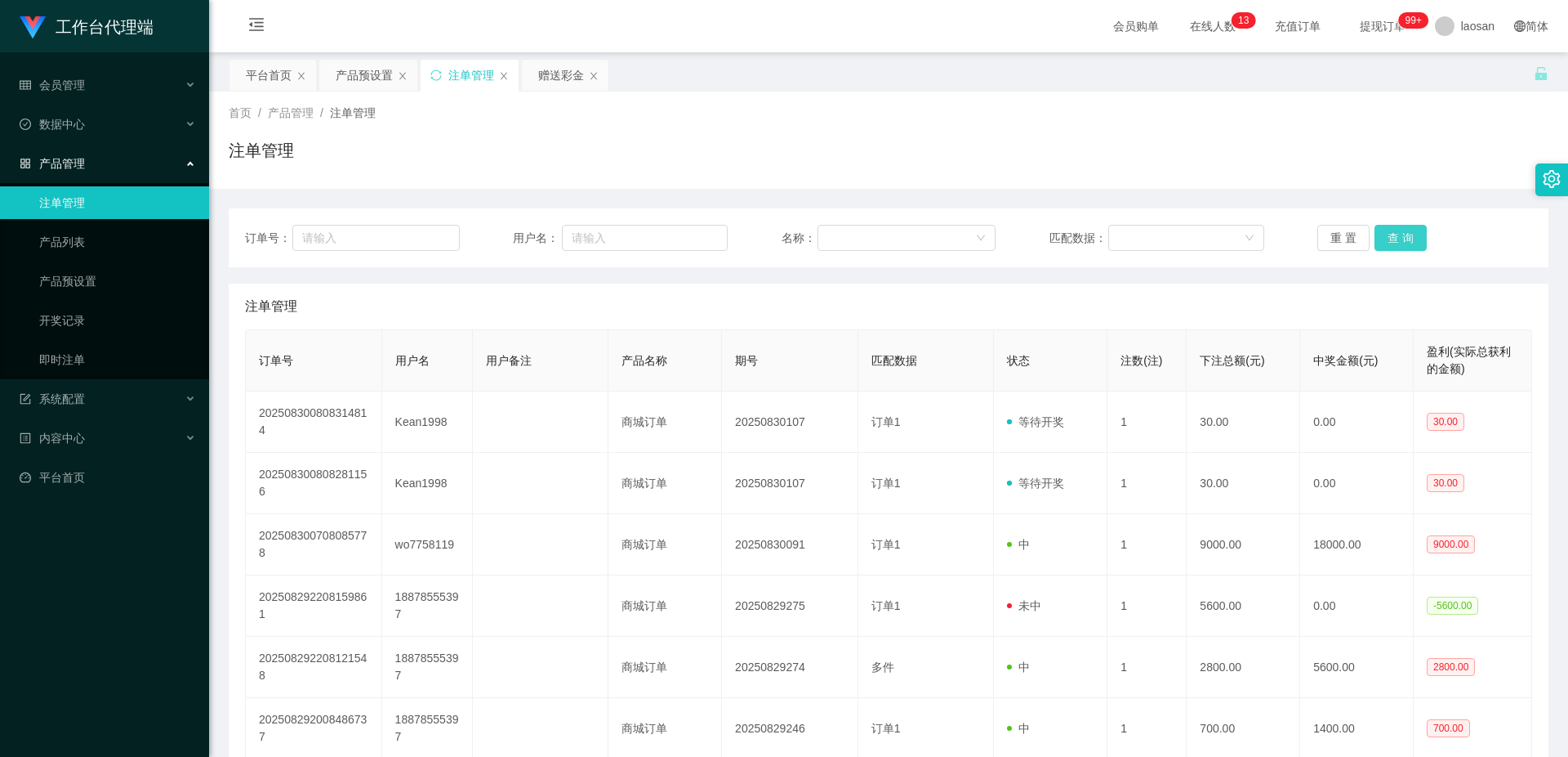
click at [1397, 235] on button "查 询" at bounding box center [1401, 237] width 52 height 26
click at [1397, 235] on button "查 询" at bounding box center [1409, 237] width 70 height 26
click at [1384, 237] on button "查 询" at bounding box center [1401, 237] width 52 height 26
click at [1388, 237] on button "查 询" at bounding box center [1401, 237] width 52 height 26
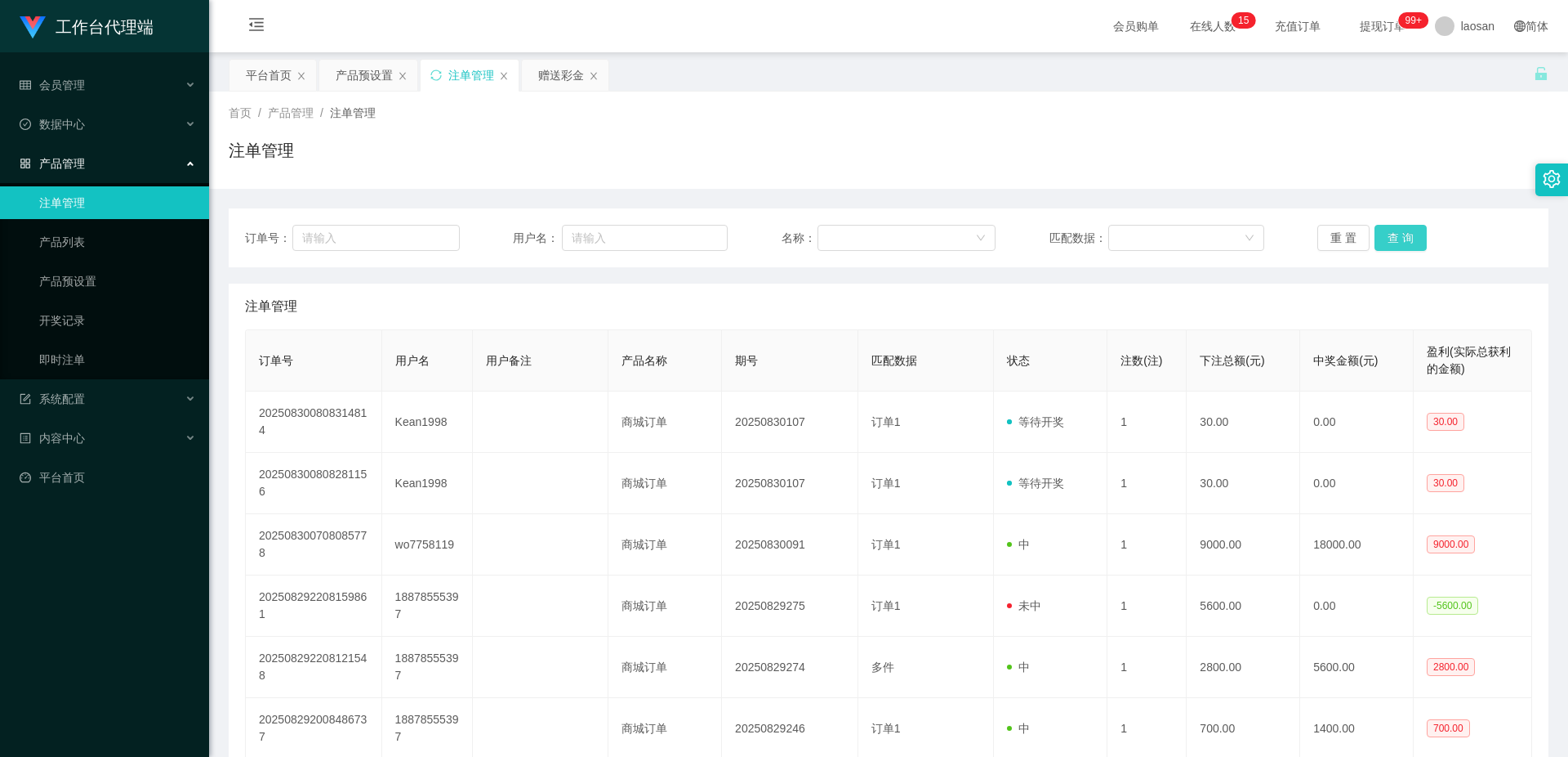
click at [1388, 237] on button "查 询" at bounding box center [1401, 237] width 52 height 26
click at [569, 73] on div "赠送彩金" at bounding box center [561, 75] width 46 height 31
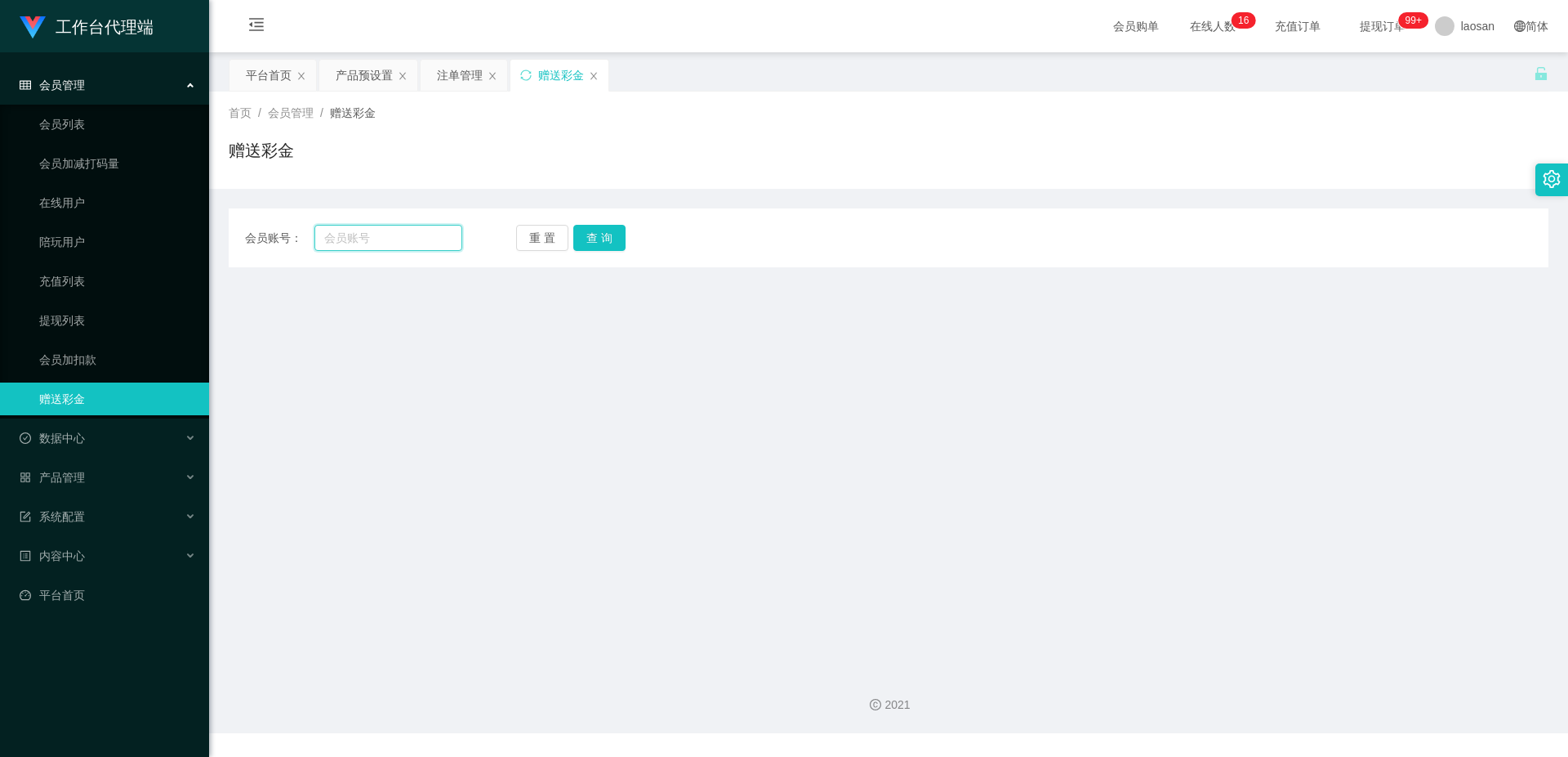
click at [407, 241] on input "text" at bounding box center [388, 237] width 148 height 26
paste input "Kean1998"
type input "Kean1998"
click at [608, 245] on button "查 询" at bounding box center [599, 237] width 52 height 26
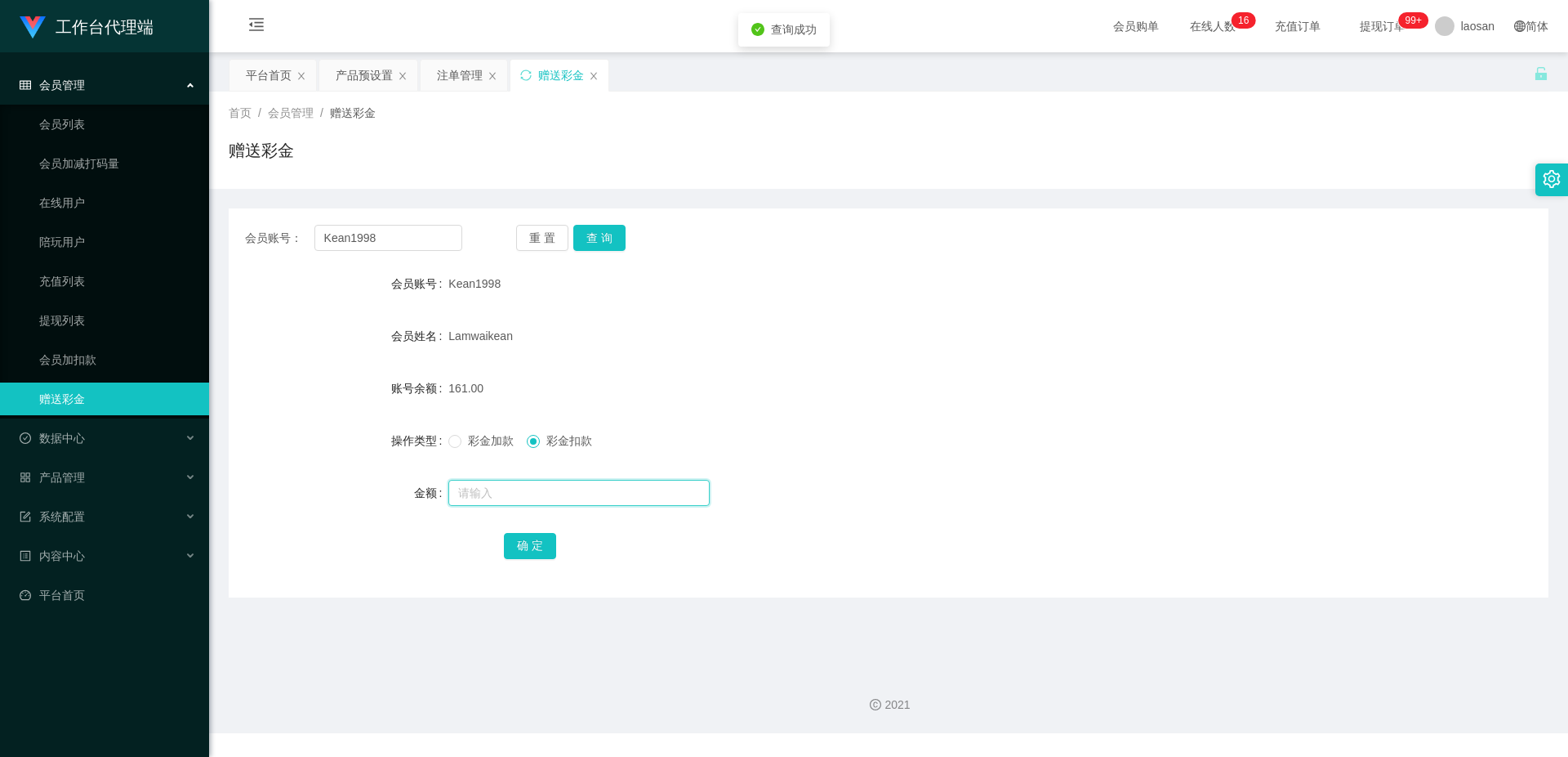
click at [528, 495] on input "text" at bounding box center [579, 492] width 261 height 26
type input "30"
click at [534, 546] on button "确 定" at bounding box center [530, 546] width 52 height 26
click at [832, 411] on form "会员账号 Kean1998 会员姓名 Lamwaikean 账号余额 131.00 操作类型 彩金加款 彩金扣款 金额 确 定" at bounding box center [888, 414] width 1320 height 294
click at [460, 82] on div "注单管理" at bounding box center [459, 75] width 46 height 31
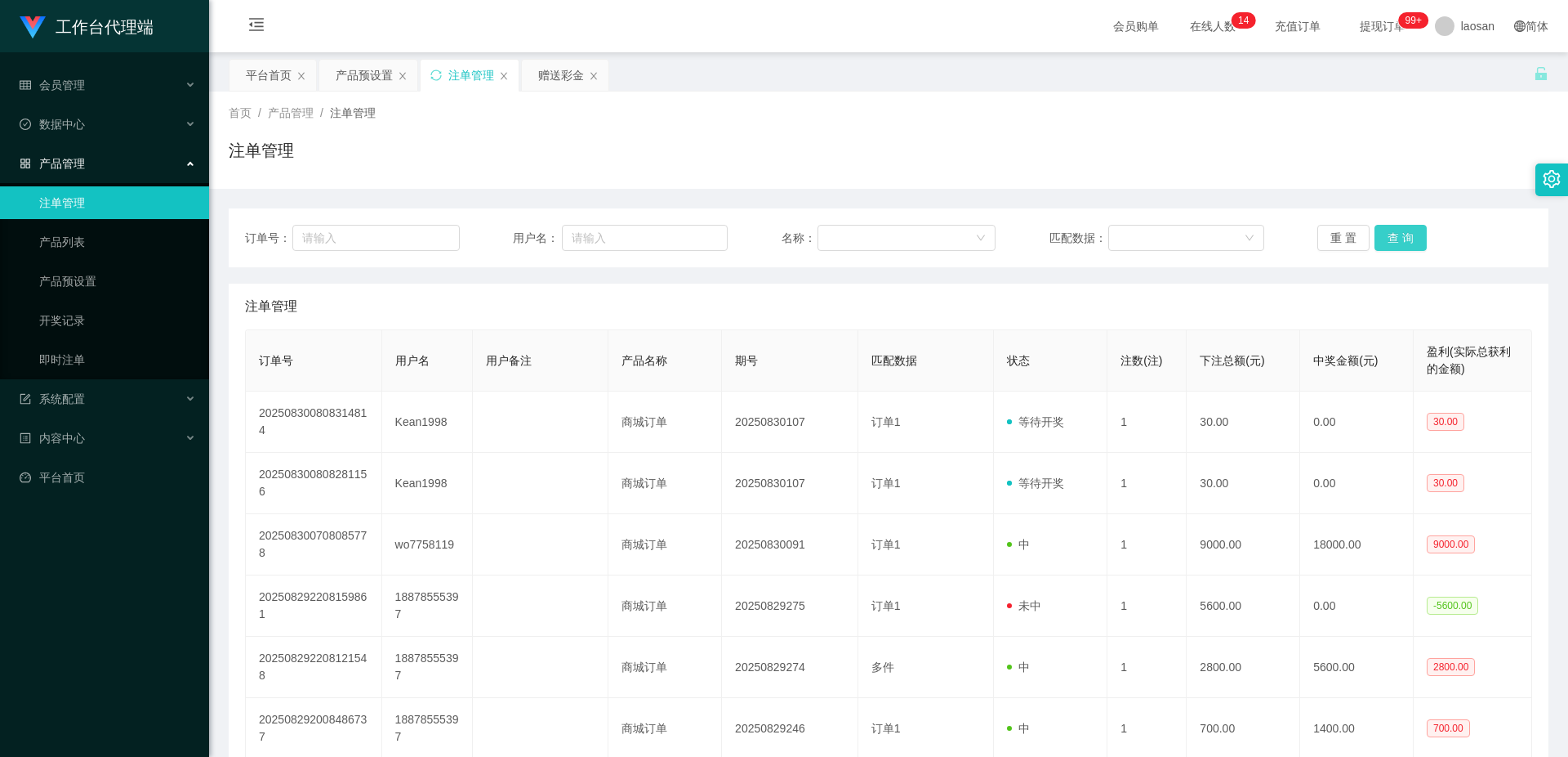
click at [1392, 237] on button "查 询" at bounding box center [1401, 237] width 52 height 26
click at [1393, 237] on div "重 置 查 询" at bounding box center [1425, 237] width 215 height 26
